Goal: Check status: Check status

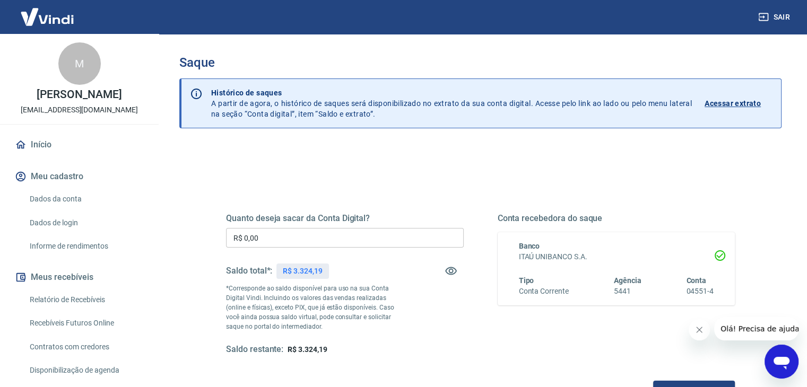
click at [734, 104] on p "Acessar extrato" at bounding box center [732, 103] width 56 height 11
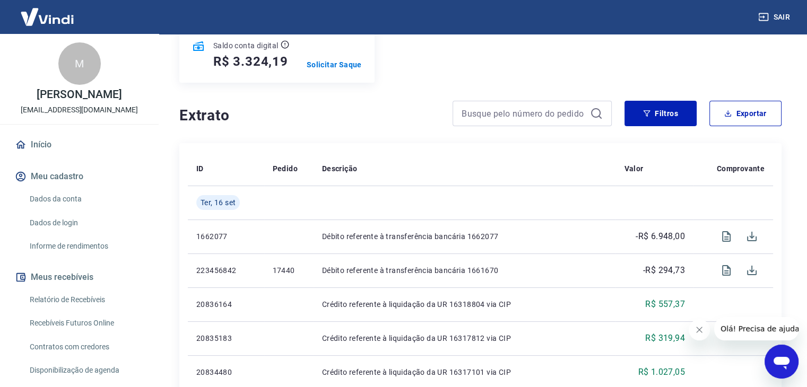
scroll to position [106, 0]
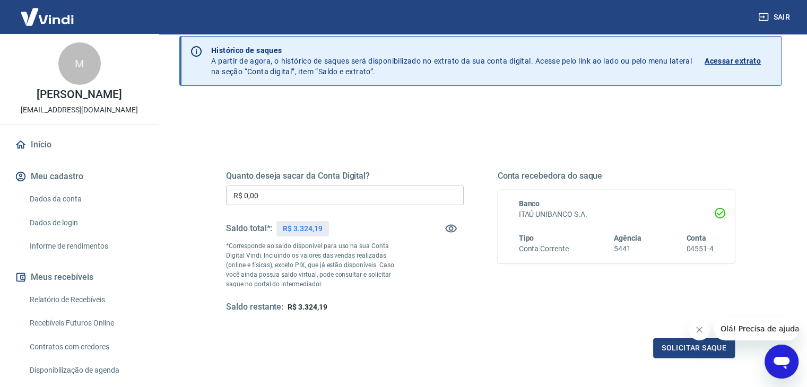
scroll to position [106, 0]
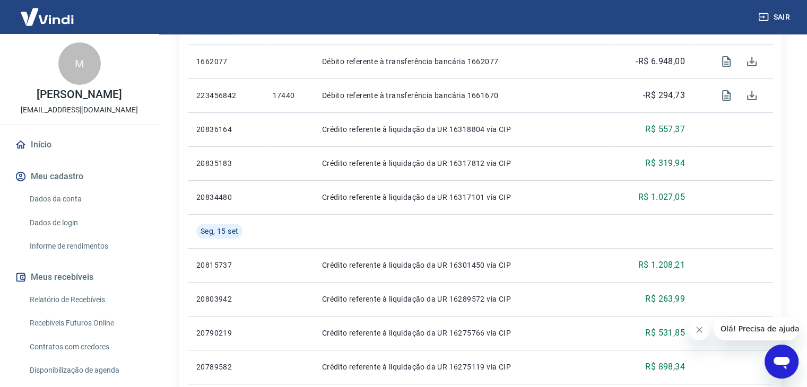
scroll to position [159, 0]
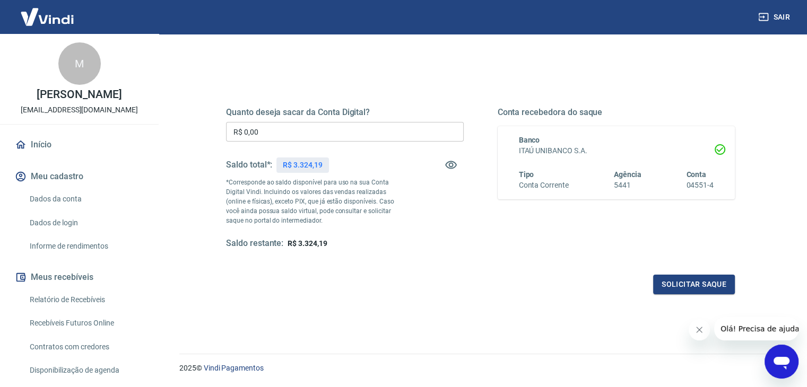
click at [29, 20] on img at bounding box center [47, 17] width 69 height 32
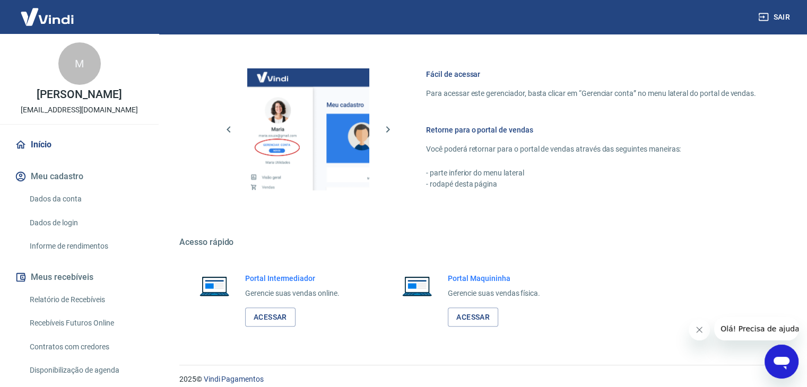
scroll to position [560, 0]
